Goal: Ask a question

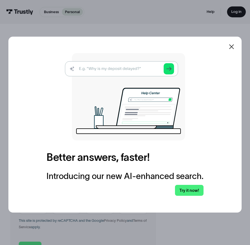
click at [235, 48] on icon at bounding box center [231, 46] width 7 height 7
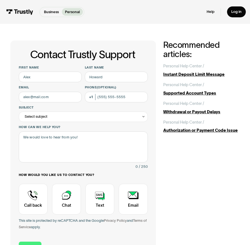
click at [196, 162] on div "Contact Trustly Support First name Last name Email Phone (Optional) Subject Sel…" at bounding box center [124, 151] width 229 height 221
